Goal: Information Seeking & Learning: Learn about a topic

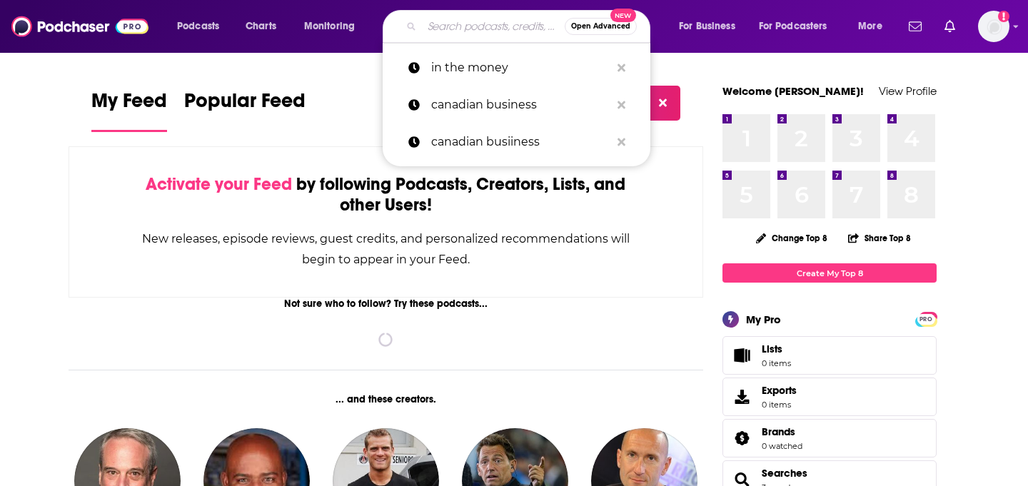
click at [451, 33] on input "Search podcasts, credits, & more..." at bounding box center [493, 26] width 143 height 23
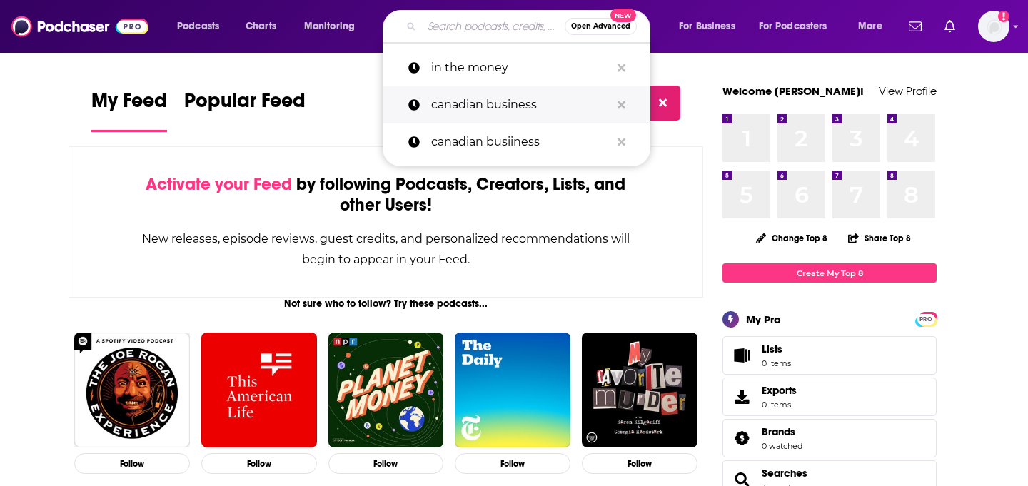
click at [508, 96] on p "canadian business" at bounding box center [520, 104] width 179 height 37
type input "canadian business"
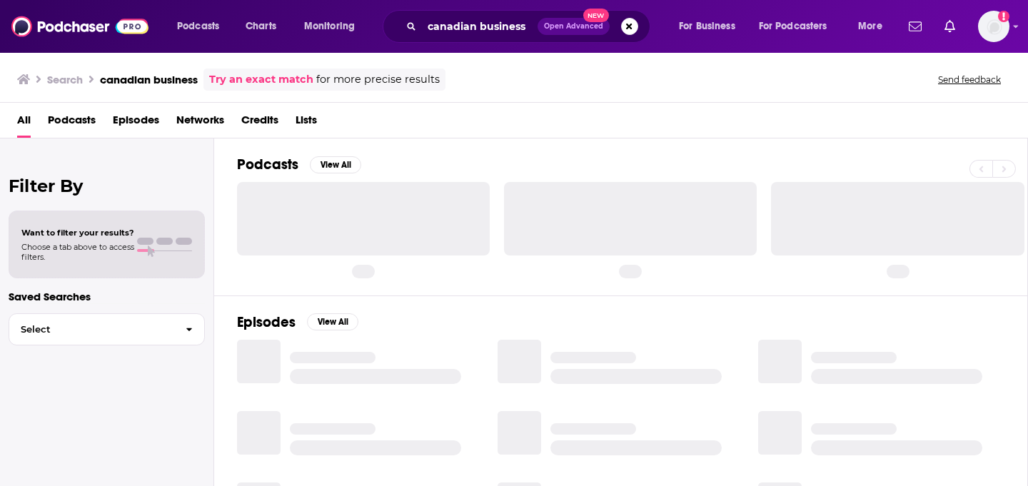
click at [69, 124] on span "Podcasts" at bounding box center [72, 123] width 48 height 29
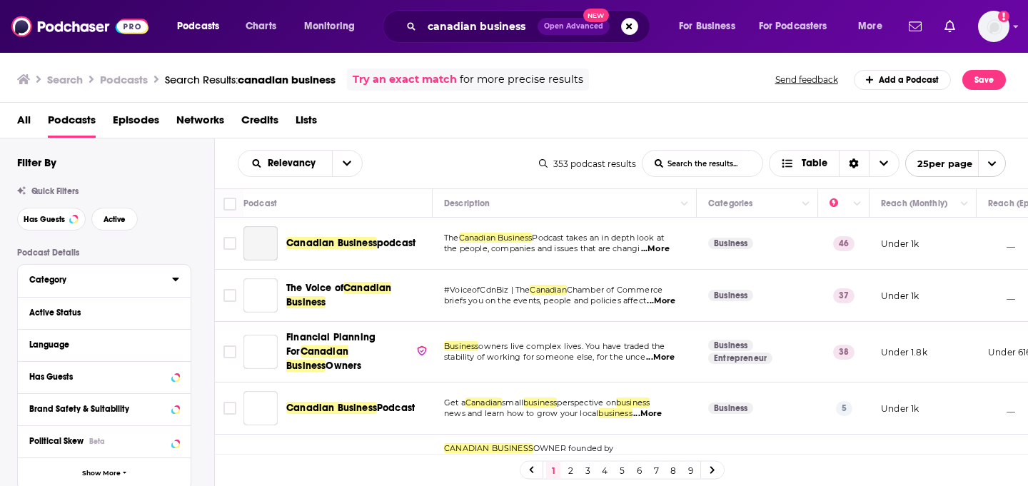
scroll to position [79, 0]
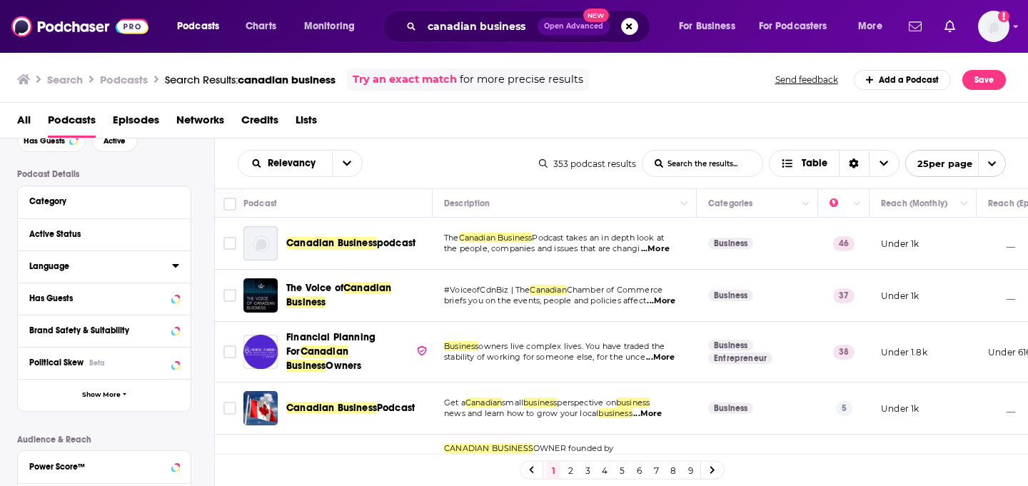
click at [81, 268] on div "Language" at bounding box center [96, 266] width 134 height 10
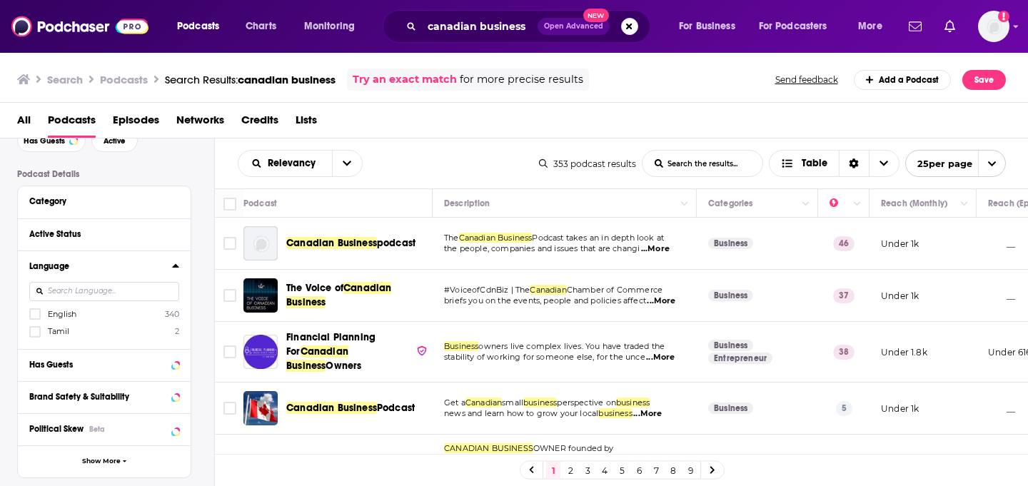
click at [66, 297] on input at bounding box center [104, 291] width 150 height 19
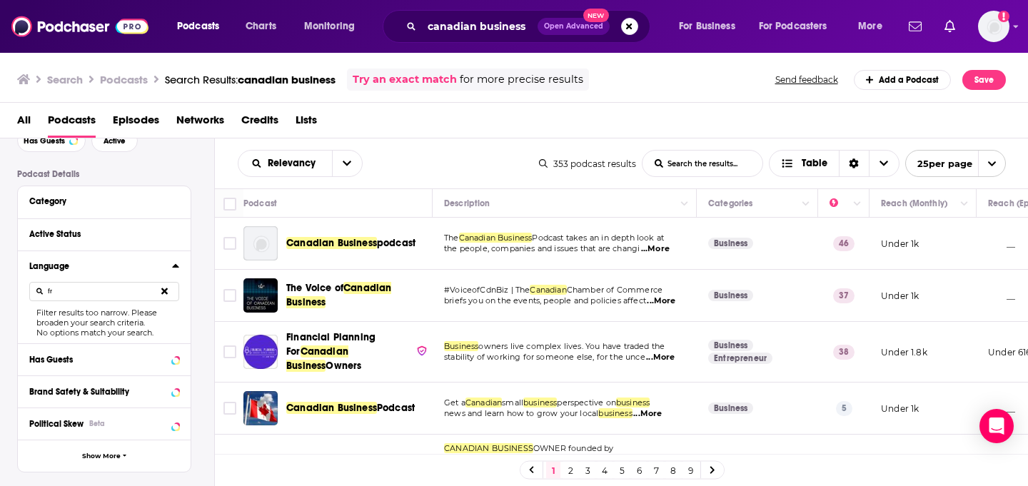
type input "f"
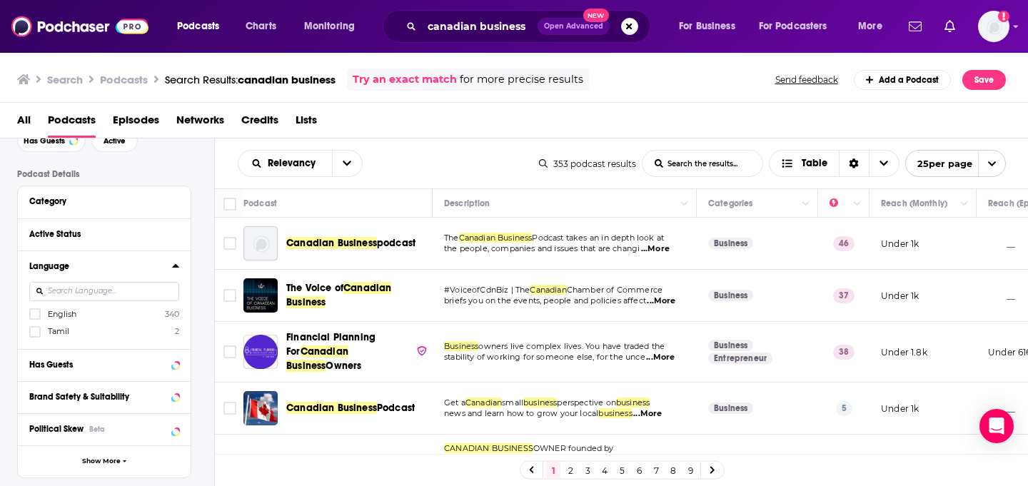
type input "F"
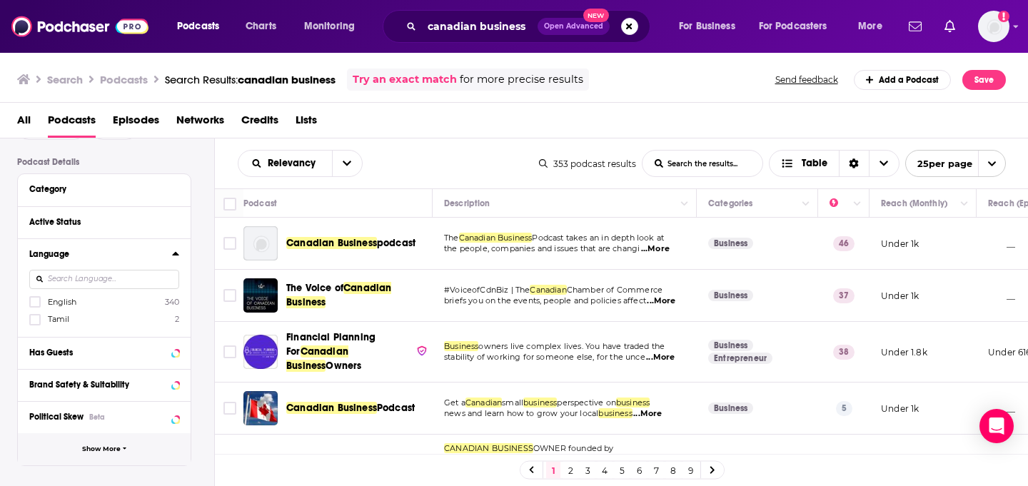
scroll to position [0, 0]
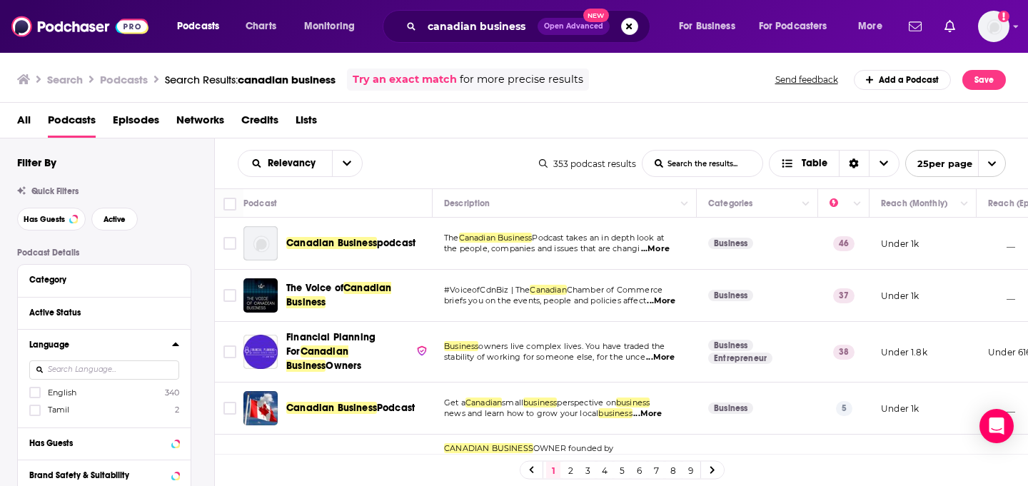
click at [203, 195] on div "Quick Filters" at bounding box center [115, 191] width 197 height 10
click at [631, 24] on button "Search podcasts, credits, & more..." at bounding box center [629, 26] width 17 height 17
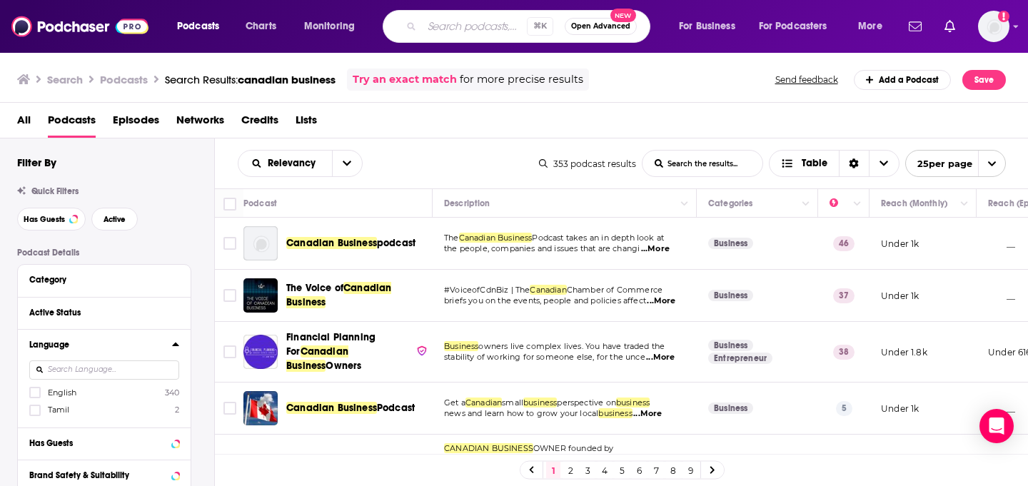
click at [343, 102] on div "Search Podcasts Search Results: canadian business Try an exact match for more p…" at bounding box center [514, 76] width 1029 height 51
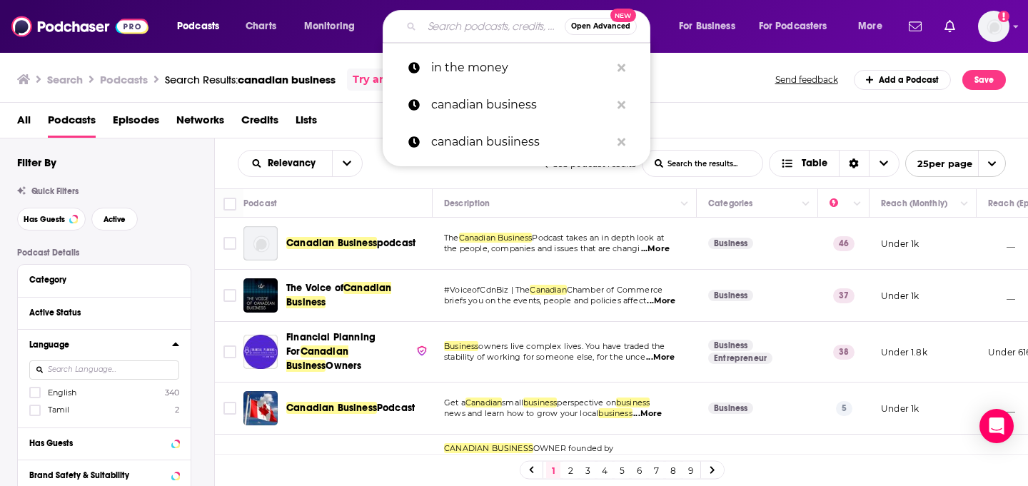
click at [448, 28] on input "Search podcasts, credits, & more..." at bounding box center [493, 26] width 143 height 23
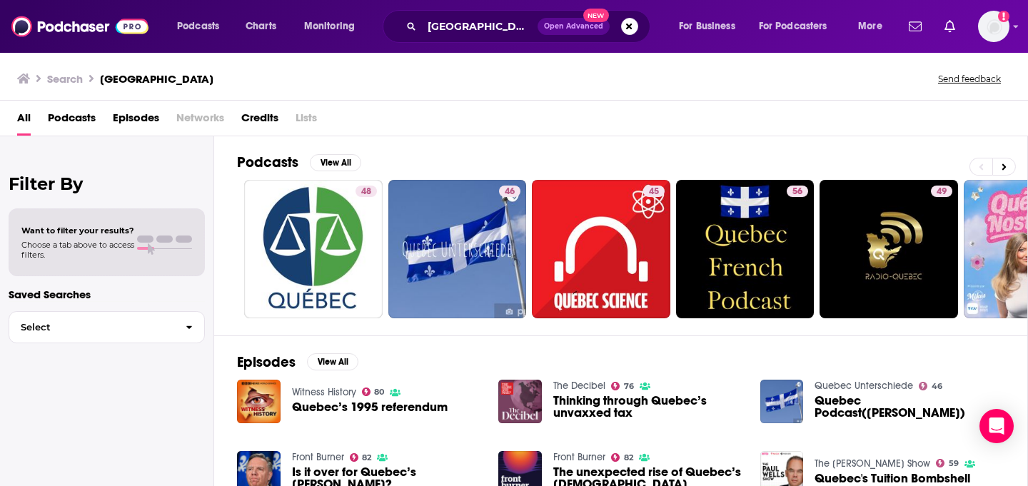
click at [60, 116] on span "Podcasts" at bounding box center [72, 120] width 48 height 29
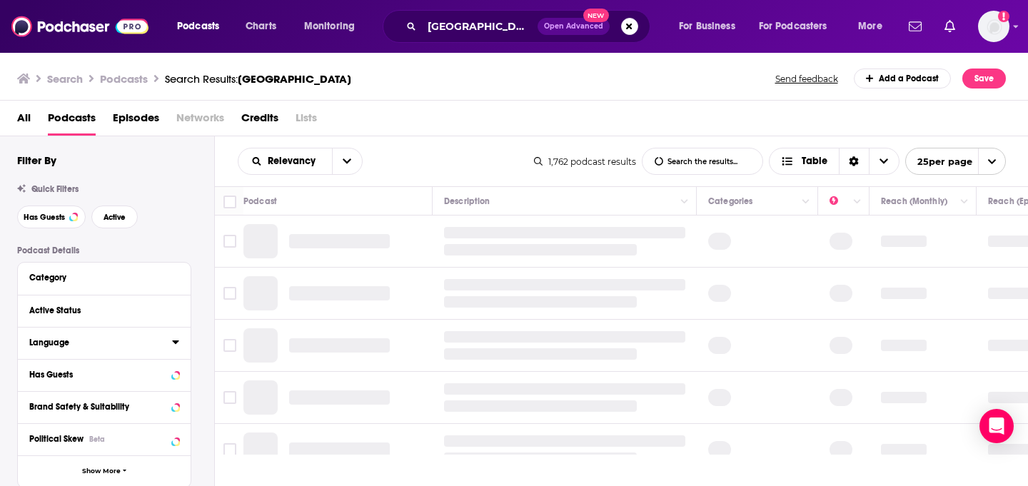
click at [79, 351] on button "Language" at bounding box center [100, 342] width 143 height 18
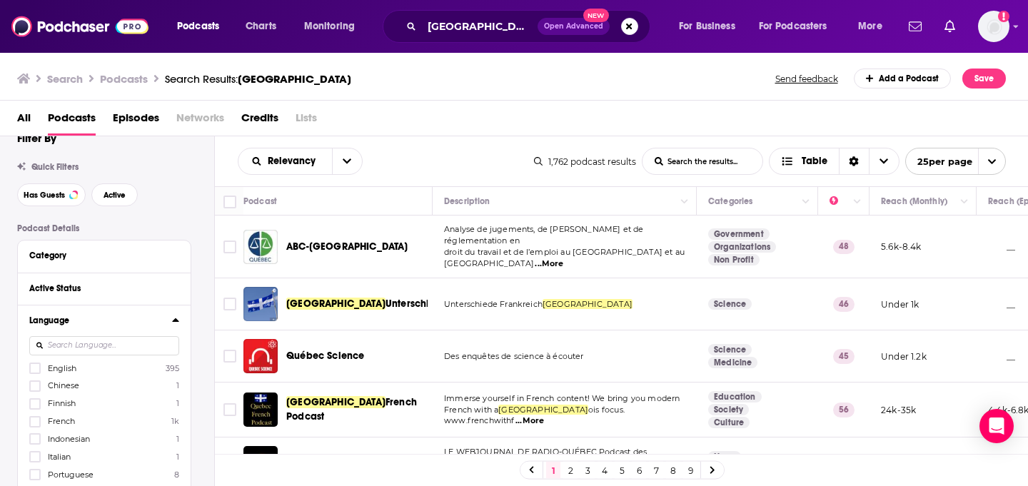
scroll to position [21, 0]
click at [36, 422] on icon at bounding box center [35, 422] width 9 height 6
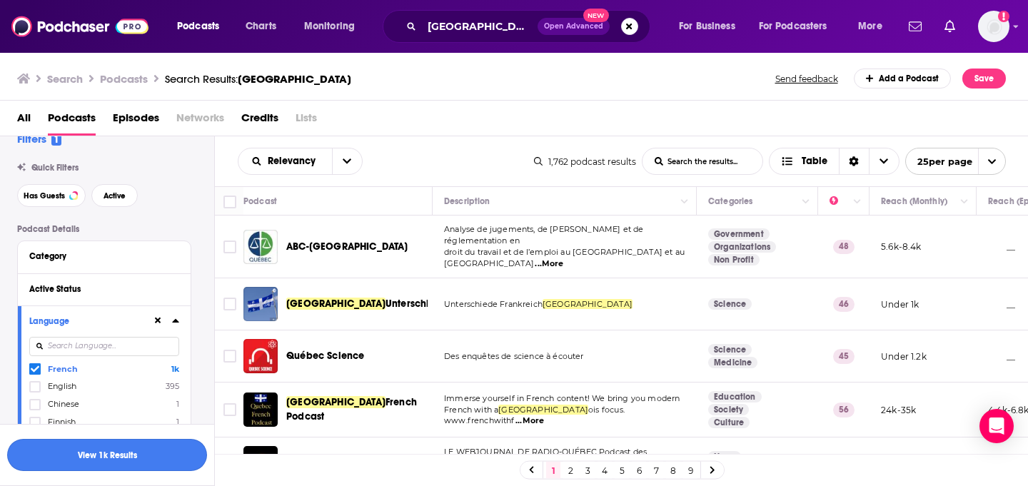
click at [114, 459] on button "View 1k Results" at bounding box center [107, 455] width 200 height 32
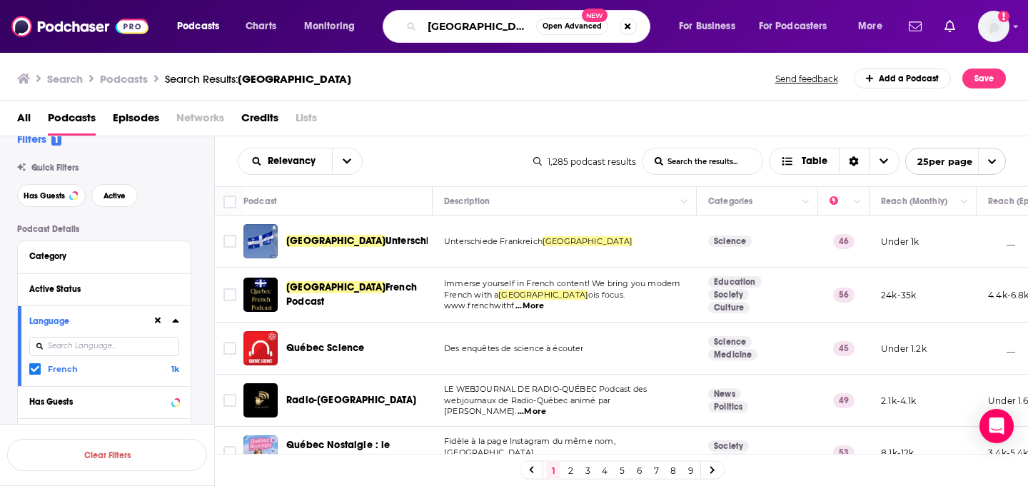
drag, startPoint x: 476, startPoint y: 30, endPoint x: 382, endPoint y: 30, distance: 93.5
click at [382, 30] on div "Podcasts Charts Monitoring quebec Open Advanced New For Business For Podcasters…" at bounding box center [531, 26] width 729 height 33
type input "french canadian investing business"
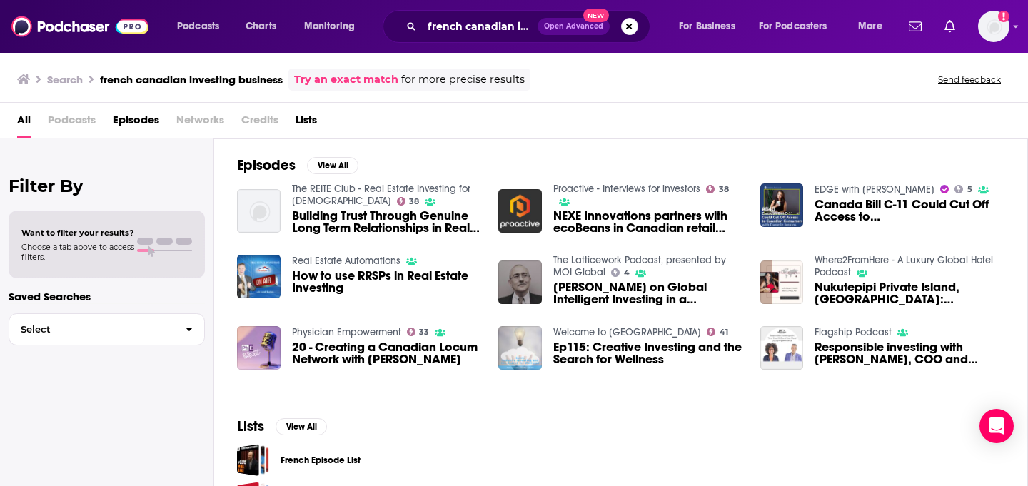
click at [73, 121] on span "Podcasts" at bounding box center [72, 123] width 48 height 29
click at [305, 120] on span "Lists" at bounding box center [306, 123] width 21 height 29
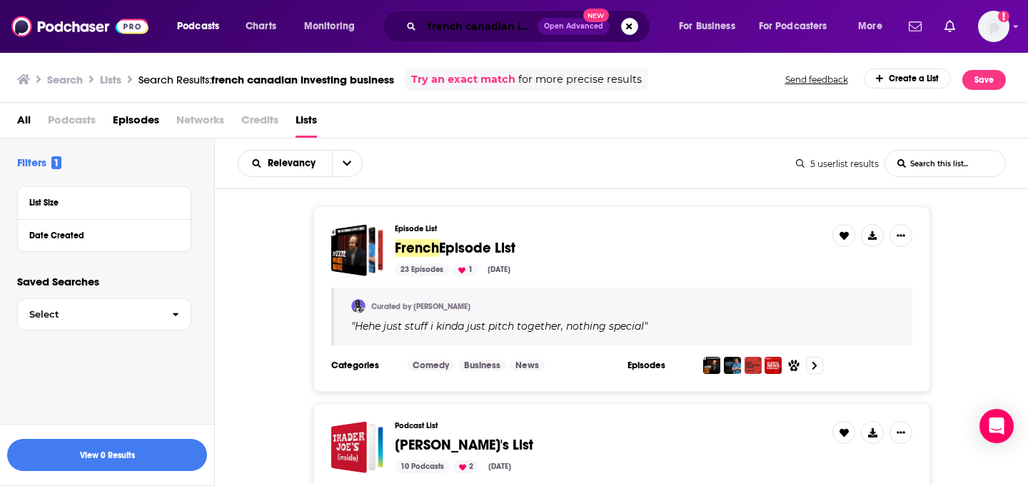
click at [496, 26] on input "french canadian investing business" at bounding box center [480, 26] width 116 height 23
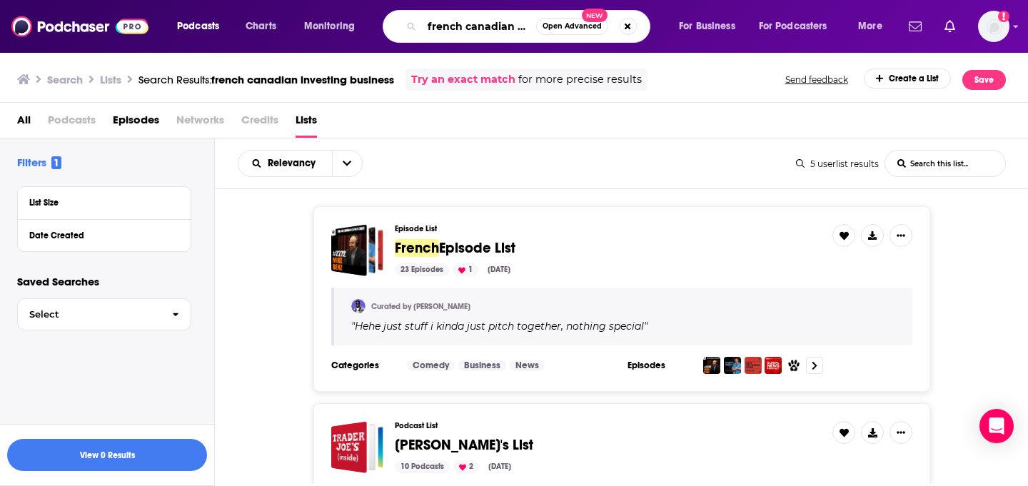
click at [496, 26] on input "french canadian investing business" at bounding box center [479, 26] width 114 height 23
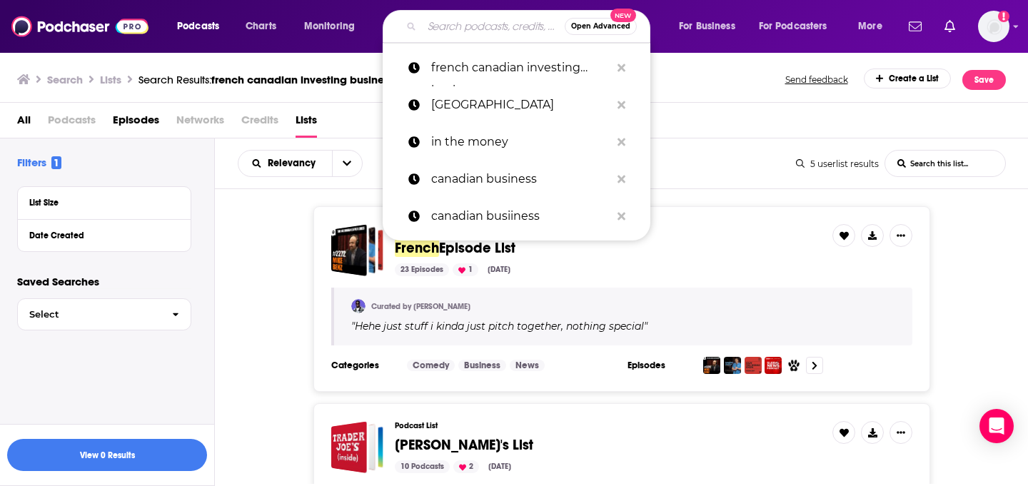
paste input "Les chroniques financières du 98.5"
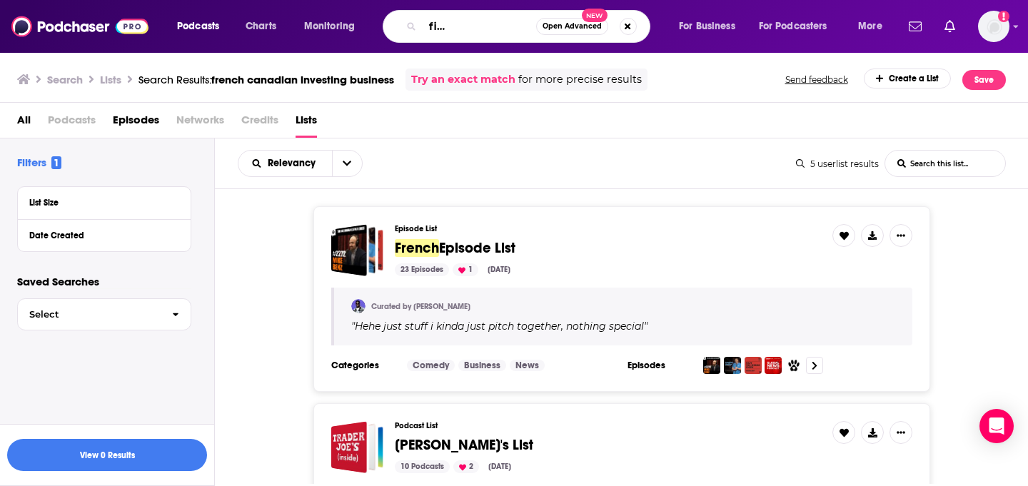
type input "Les chroniques financières du 98.5"
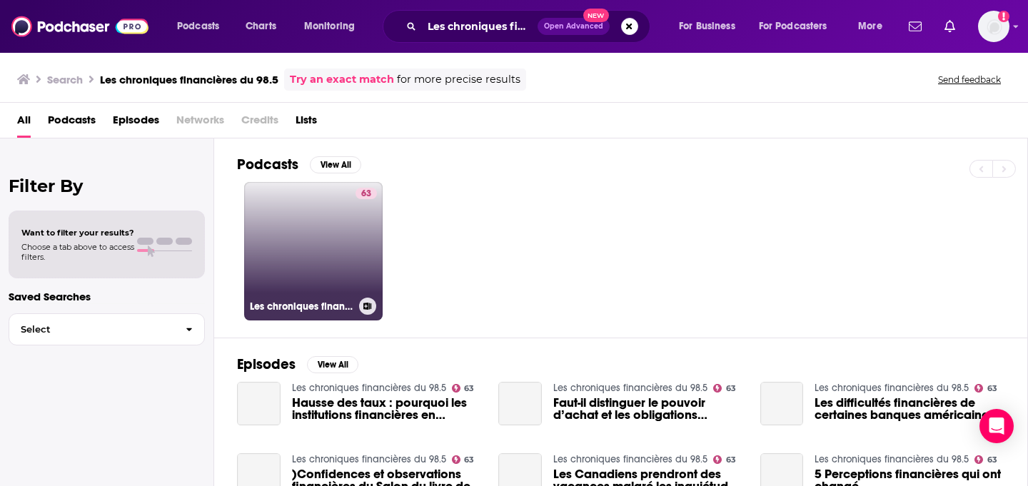
click at [311, 252] on link "63 Les chroniques financières du 98.5" at bounding box center [313, 251] width 139 height 139
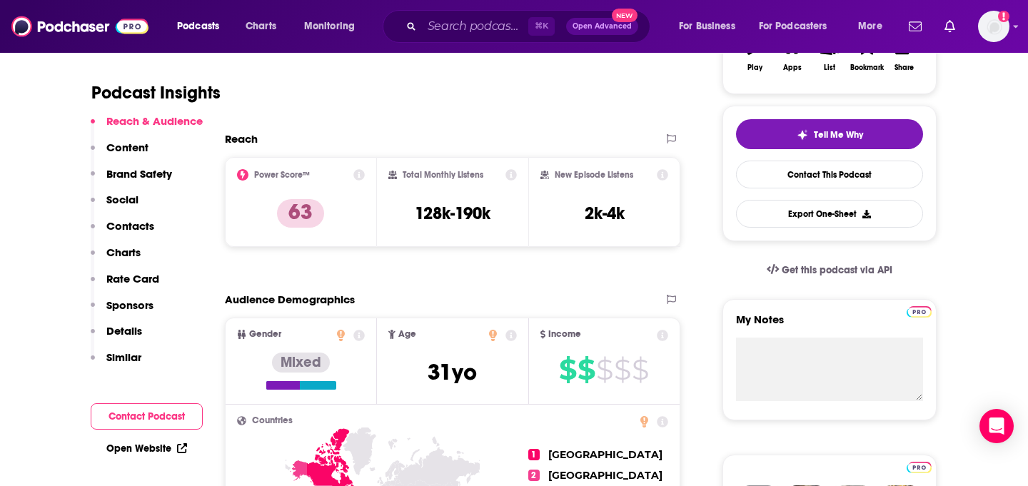
scroll to position [306, 0]
